Goal: Transaction & Acquisition: Purchase product/service

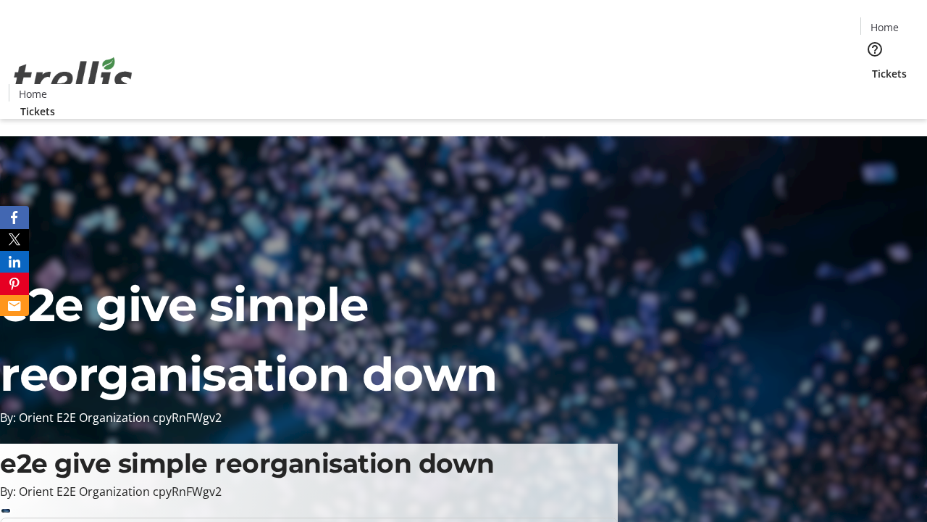
click at [872, 66] on span "Tickets" at bounding box center [889, 73] width 35 height 15
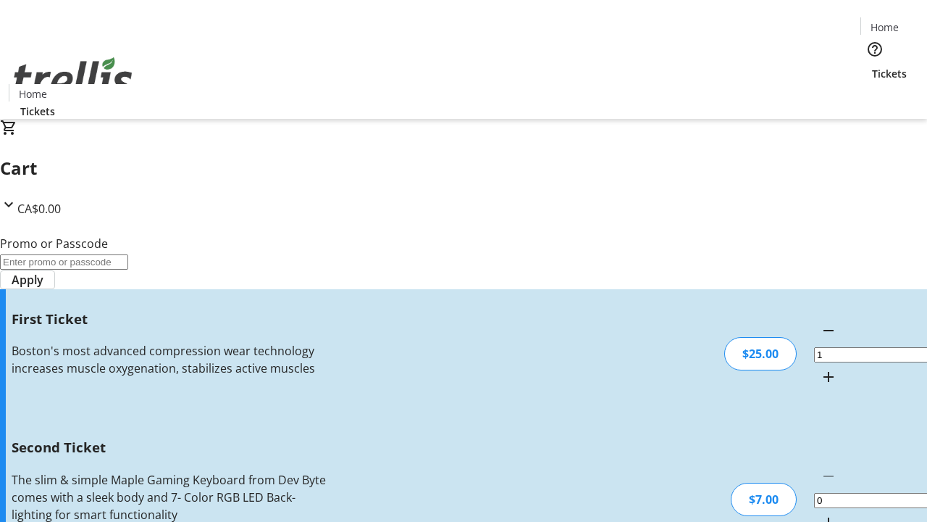
click at [820, 514] on mat-icon "Increment by one" at bounding box center [828, 522] width 17 height 17
type input "2"
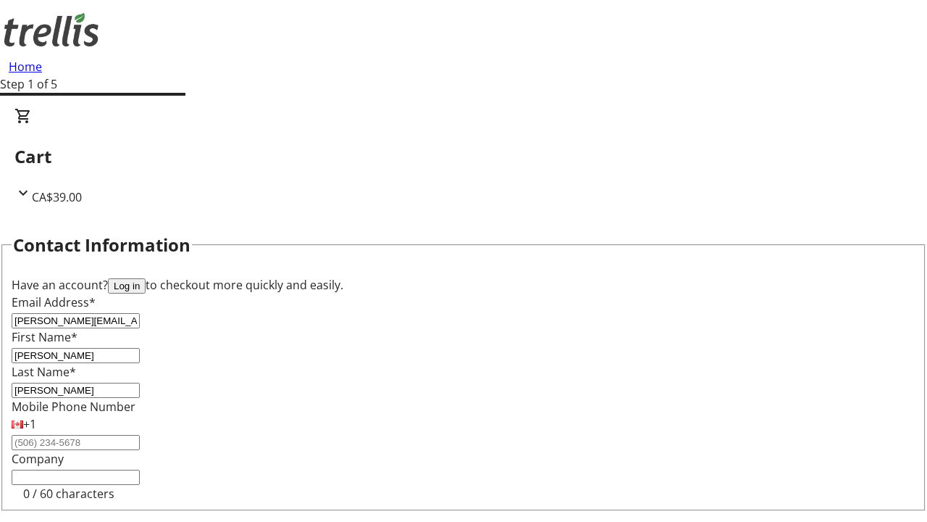
type input "[PERSON_NAME]"
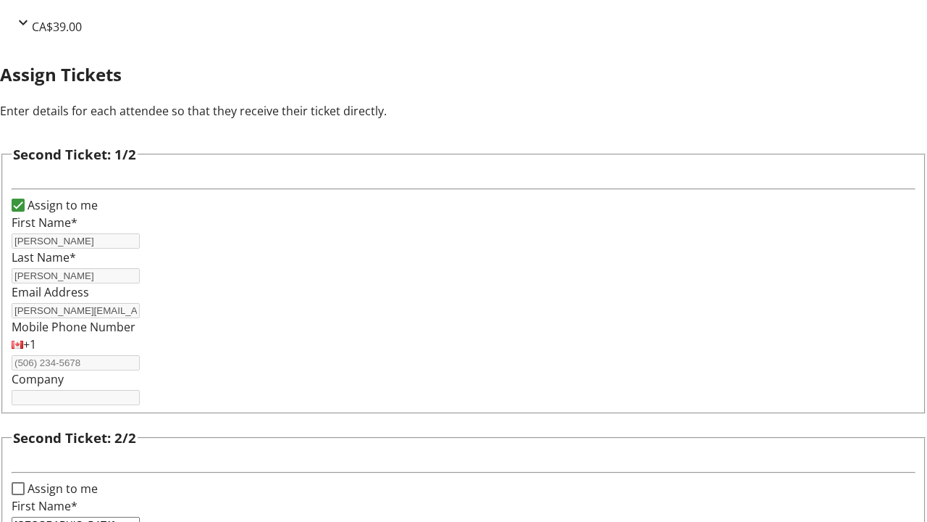
type input "[GEOGRAPHIC_DATA]"
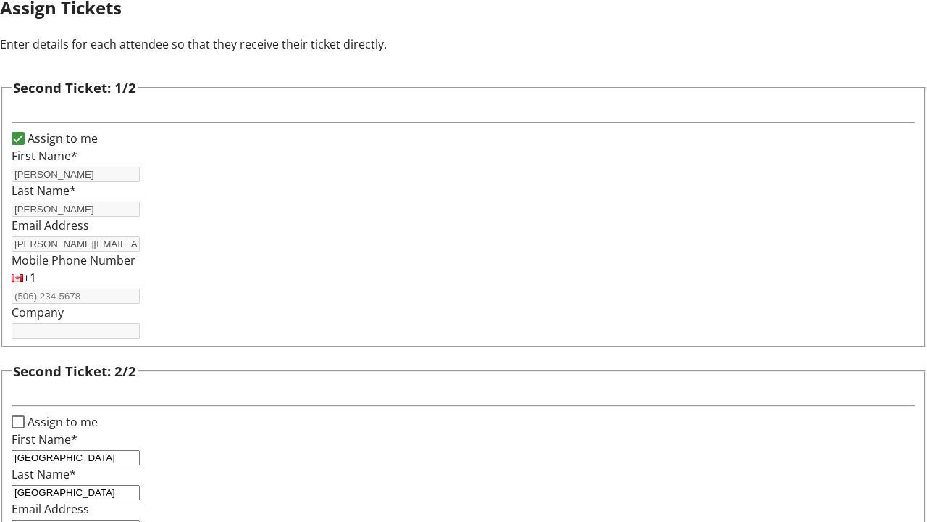
type input "[EMAIL_ADDRESS][DOMAIN_NAME]"
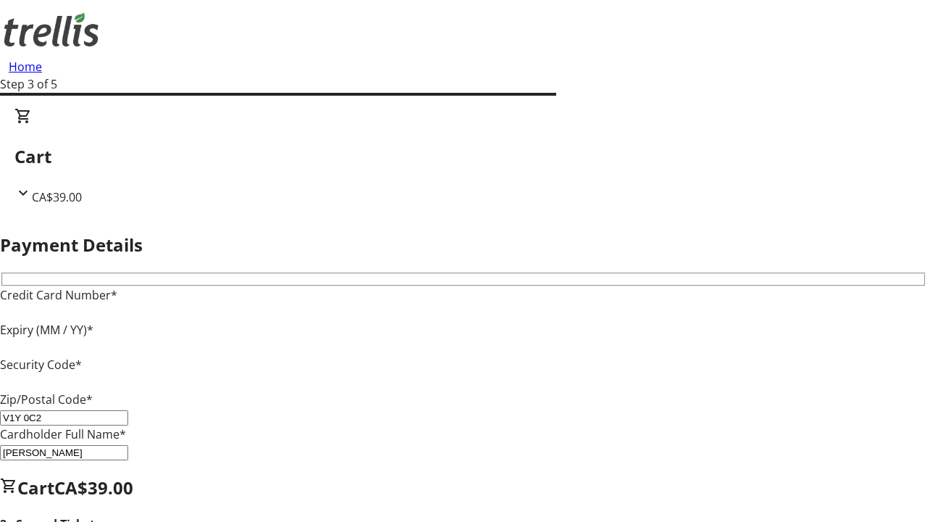
type input "V1Y 0C2"
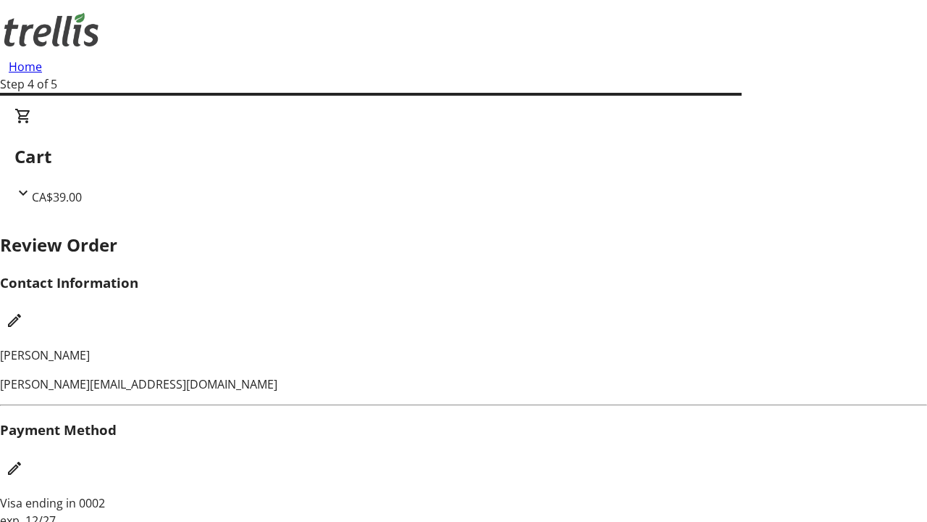
click at [23, 311] on mat-icon "Edit Contact Information" at bounding box center [14, 319] width 17 height 17
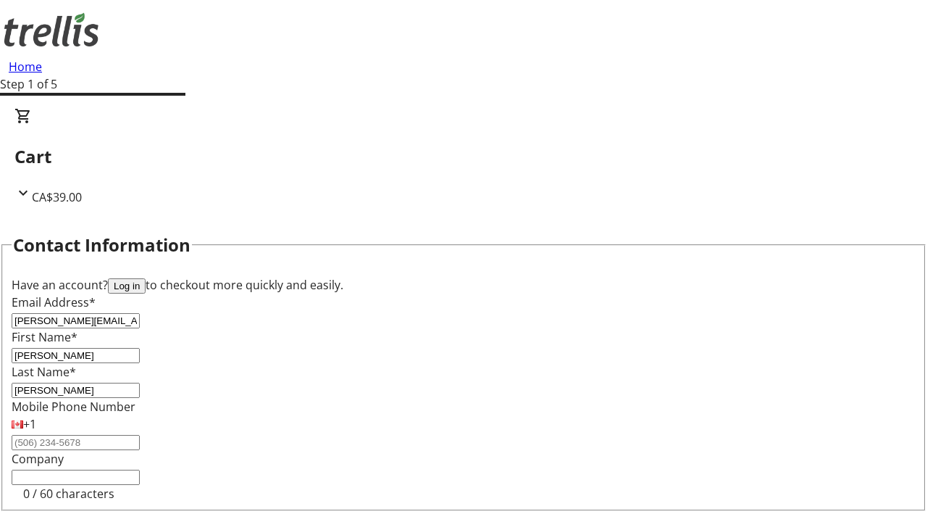
type input "[PERSON_NAME][EMAIL_ADDRESS][DOMAIN_NAME]"
type input "[PERSON_NAME]"
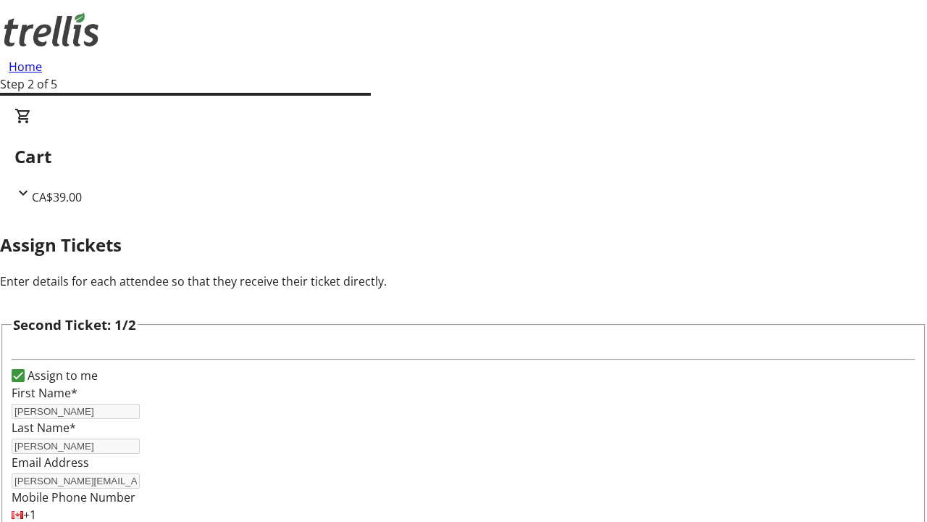
type input "New"
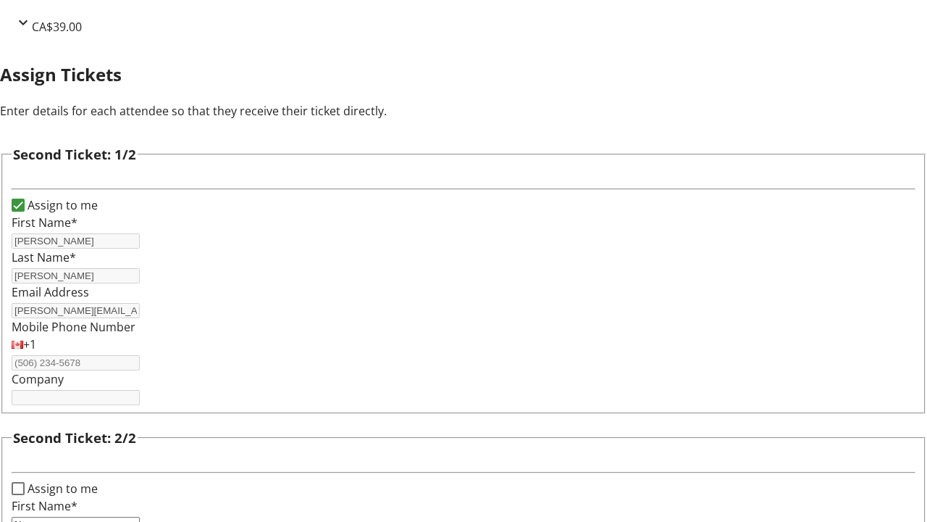
type input "Name"
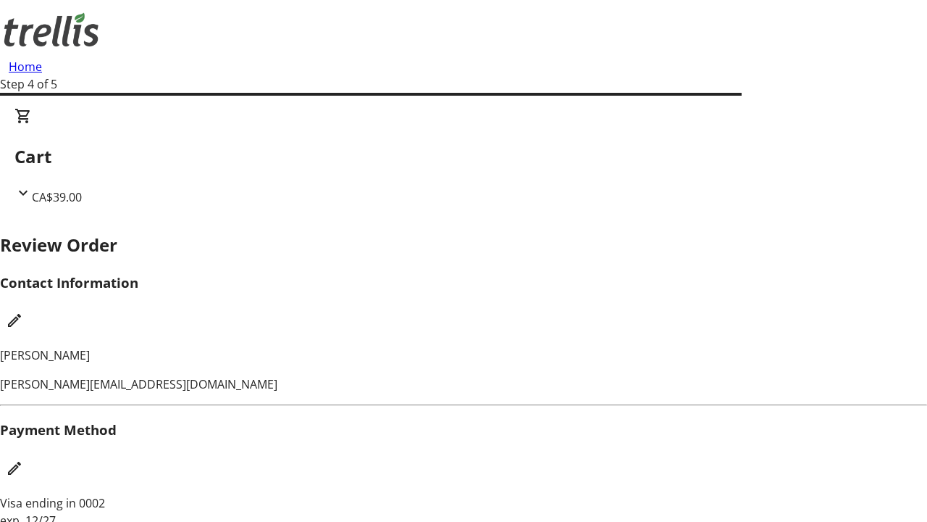
click at [23, 459] on mat-icon "Edit Payment Method" at bounding box center [14, 467] width 17 height 17
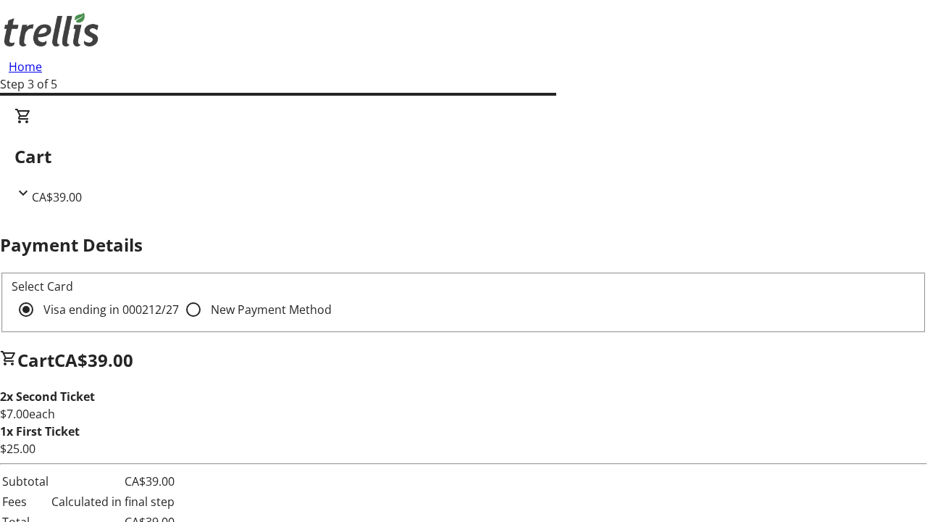
click at [179, 295] on input "New Payment Method" at bounding box center [193, 309] width 29 height 29
radio input "true"
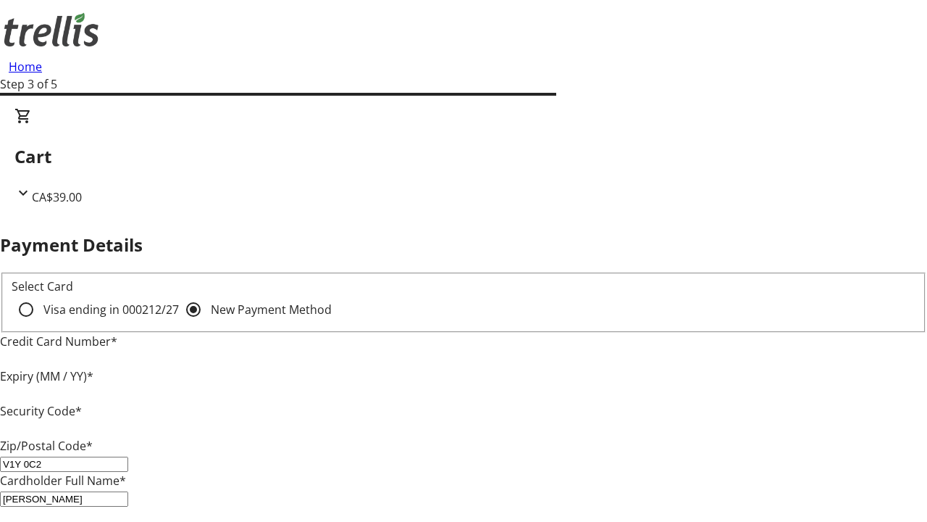
type input "V1Y 0C2"
